Goal: Navigation & Orientation: Find specific page/section

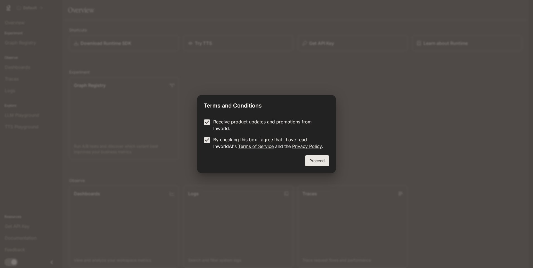
click at [322, 165] on button "Proceed" at bounding box center [317, 160] width 24 height 11
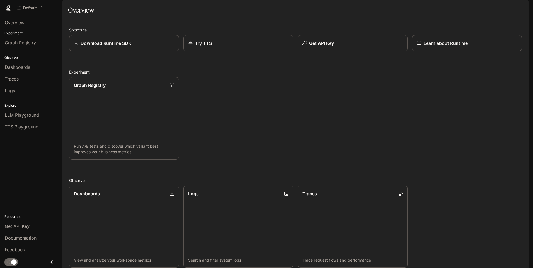
drag, startPoint x: 31, startPoint y: 21, endPoint x: 75, endPoint y: 29, distance: 44.8
click at [31, 21] on div "Overview" at bounding box center [31, 22] width 53 height 7
